Goal: Information Seeking & Learning: Check status

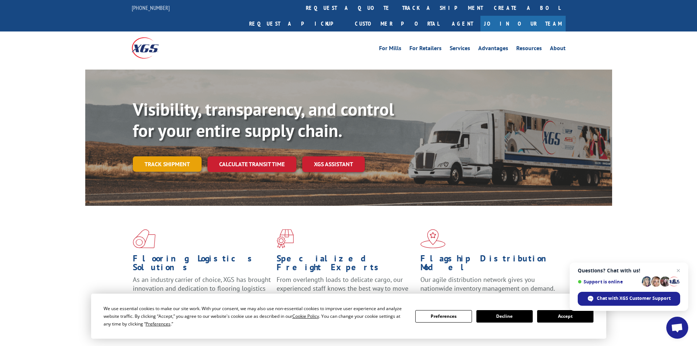
click at [179, 156] on link "Track shipment" at bounding box center [167, 163] width 69 height 15
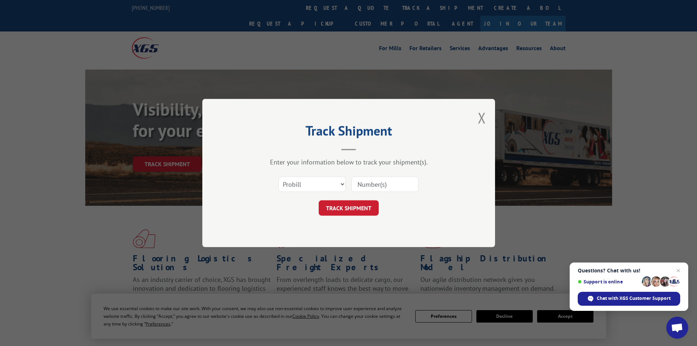
paste input "2874577"
type input "2874577"
drag, startPoint x: 321, startPoint y: 187, endPoint x: 313, endPoint y: 191, distance: 9.7
click at [321, 187] on select "Select category... Probill BOL PO" at bounding box center [312, 183] width 67 height 15
select select "bol"
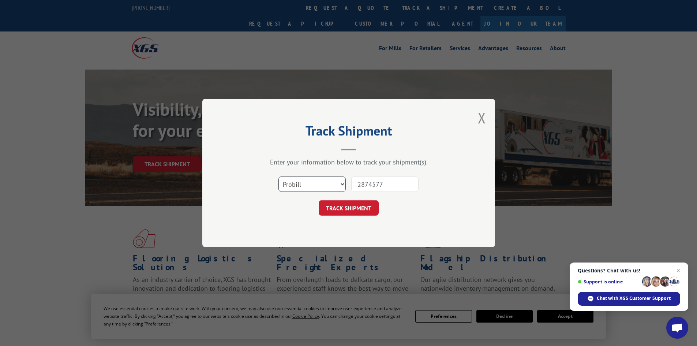
click at [279, 176] on select "Select category... Probill BOL PO" at bounding box center [312, 183] width 67 height 15
click at [338, 211] on button "TRACK SHIPMENT" at bounding box center [349, 207] width 60 height 15
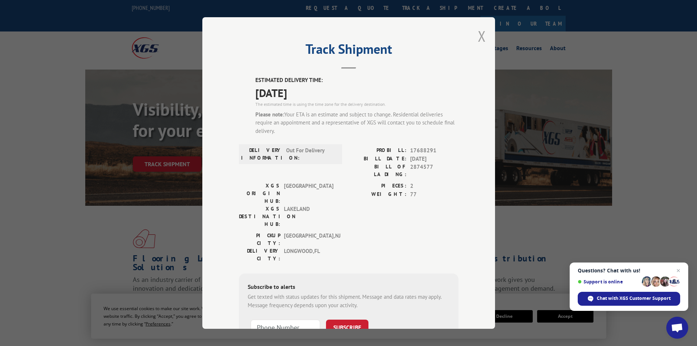
click at [482, 39] on button "Close modal" at bounding box center [482, 35] width 8 height 19
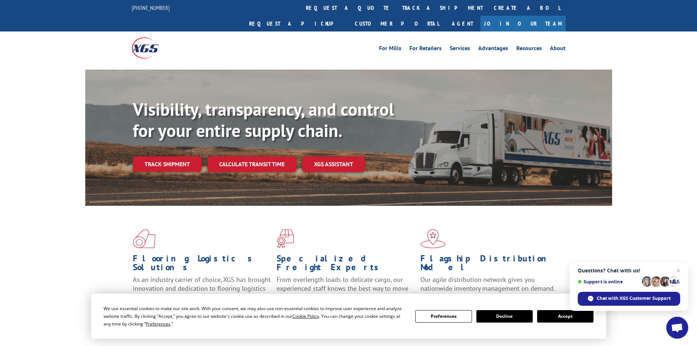
click at [397, 4] on link "track a shipment" at bounding box center [443, 8] width 92 height 16
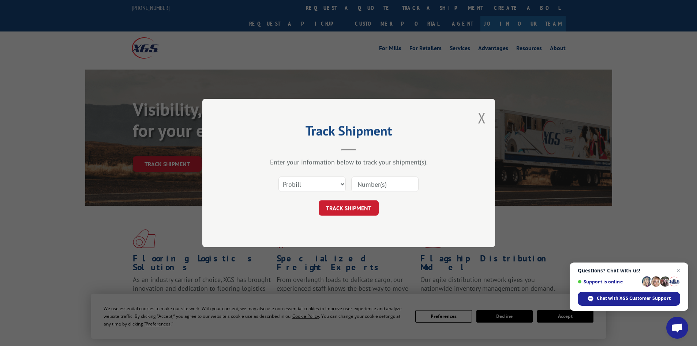
click at [372, 183] on input at bounding box center [384, 183] width 67 height 15
type input "2875737"
click at [313, 186] on select "Select category... Probill BOL PO" at bounding box center [312, 183] width 67 height 15
select select "bol"
click at [279, 176] on select "Select category... Probill BOL PO" at bounding box center [312, 183] width 67 height 15
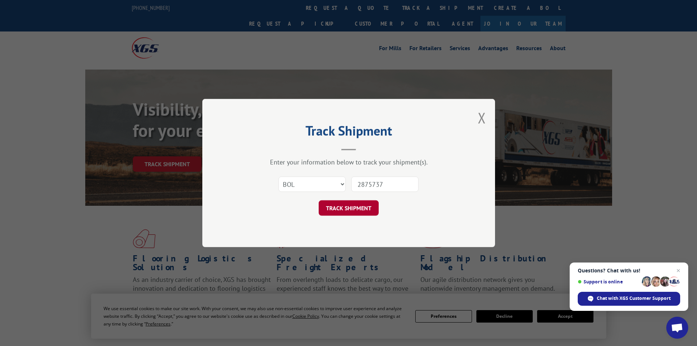
click at [331, 212] on button "TRACK SHIPMENT" at bounding box center [349, 207] width 60 height 15
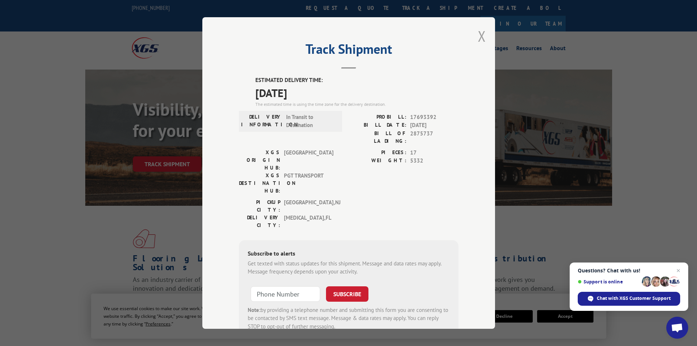
click at [478, 40] on button "Close modal" at bounding box center [482, 35] width 8 height 19
